Goal: Check status: Check status

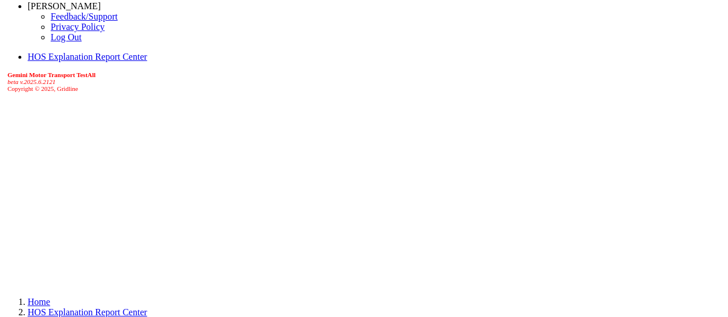
scroll to position [35, 0]
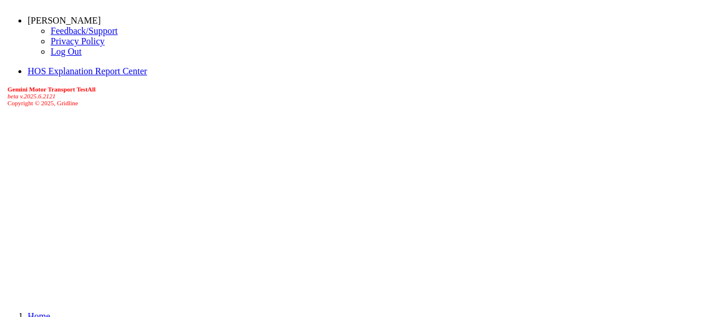
scroll to position [3, 0]
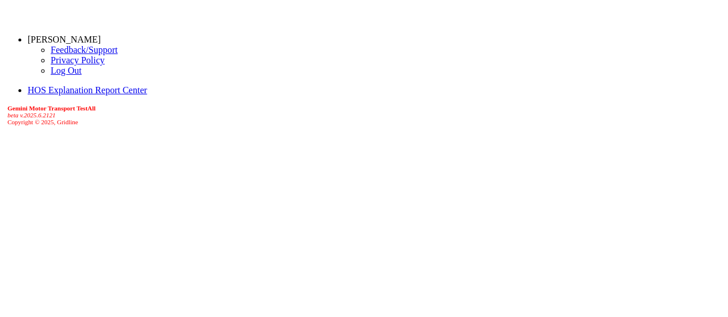
click at [67, 35] on link "[PERSON_NAME]" at bounding box center [64, 40] width 73 height 10
click at [51, 75] on link "Log Out" at bounding box center [66, 71] width 31 height 10
